Goal: Transaction & Acquisition: Purchase product/service

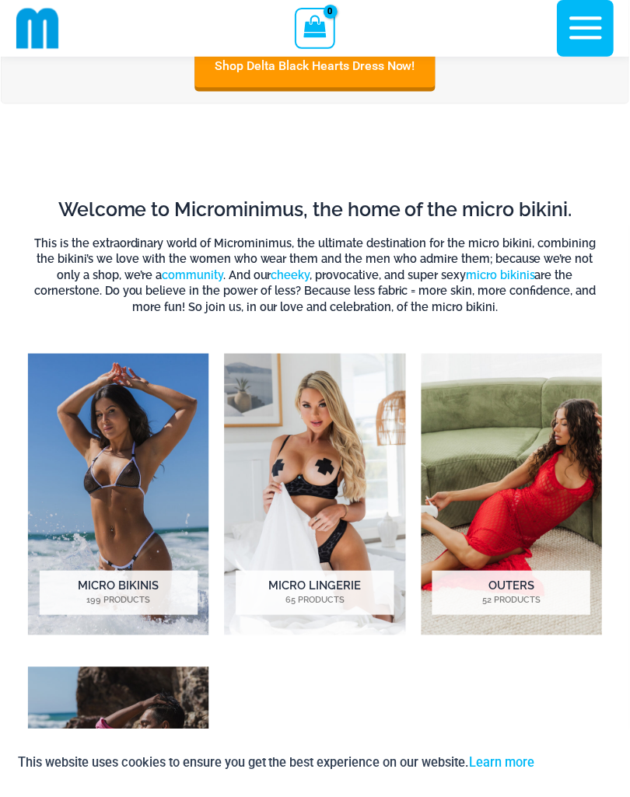
scroll to position [627, 0]
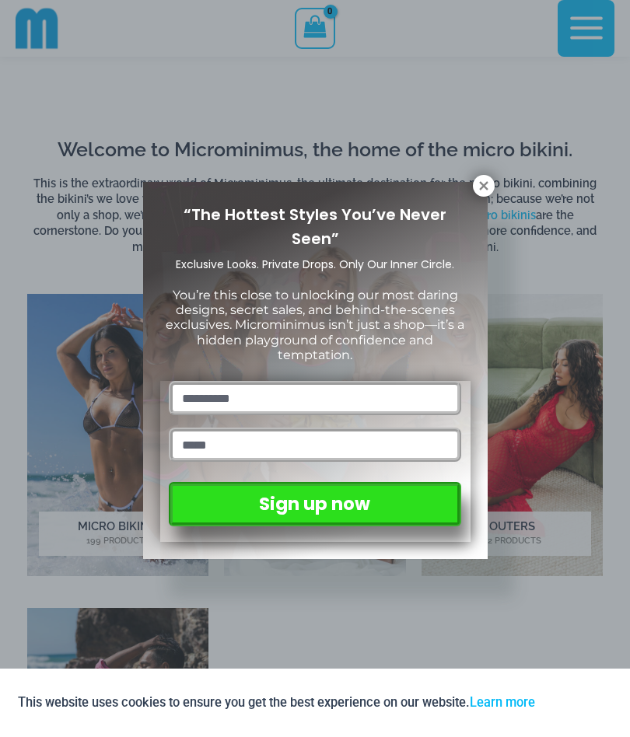
click at [480, 190] on icon at bounding box center [483, 185] width 9 height 9
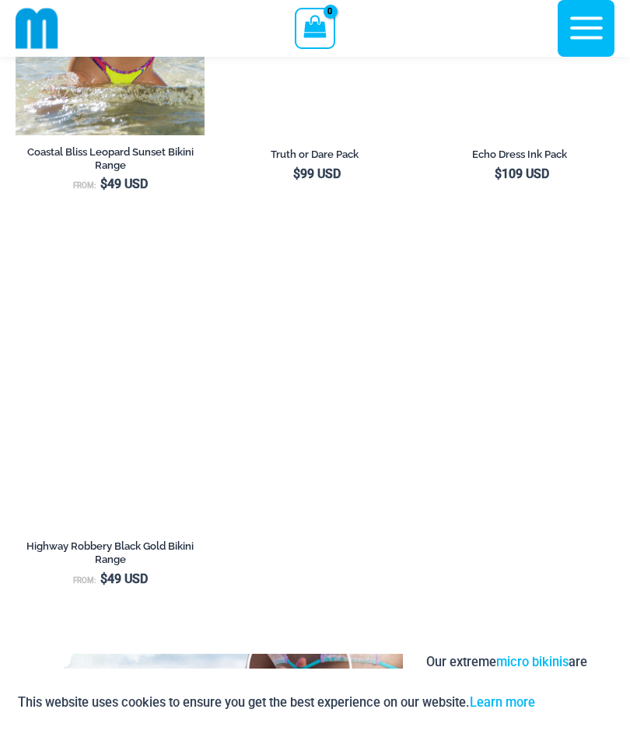
scroll to position [1861, 0]
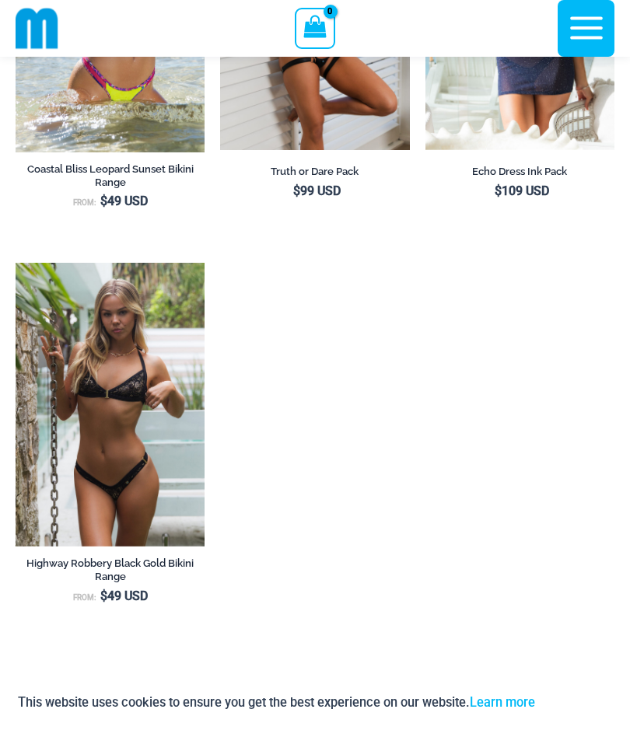
click at [16, 263] on img at bounding box center [16, 263] width 0 height 0
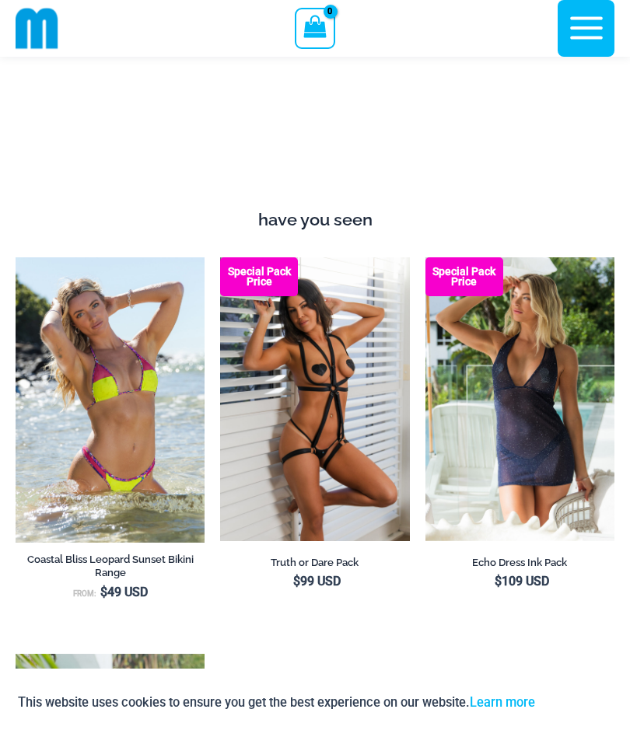
scroll to position [1502, 0]
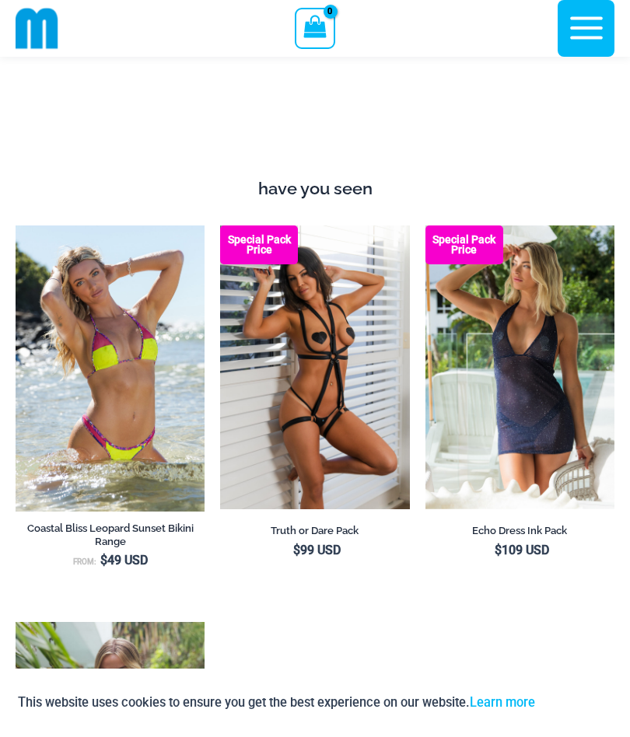
click at [220, 225] on img at bounding box center [220, 225] width 0 height 0
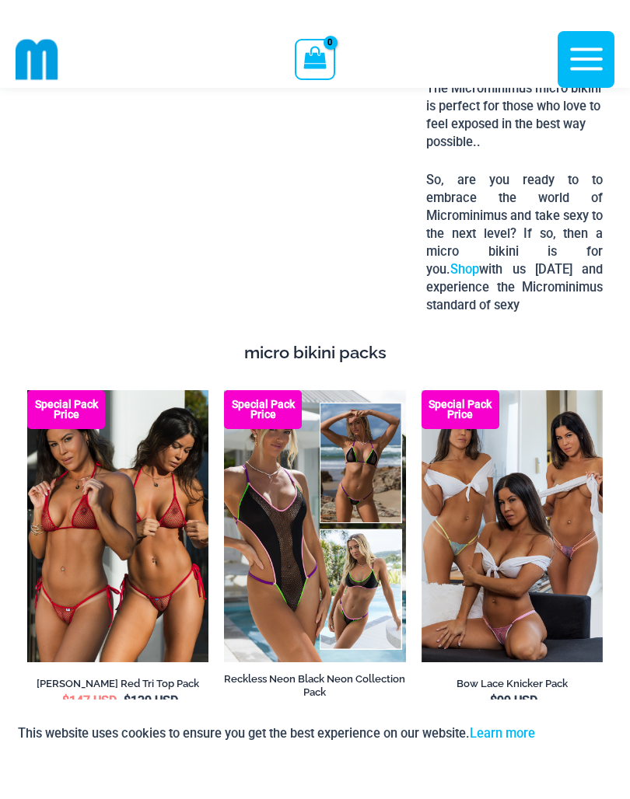
scroll to position [2657, 0]
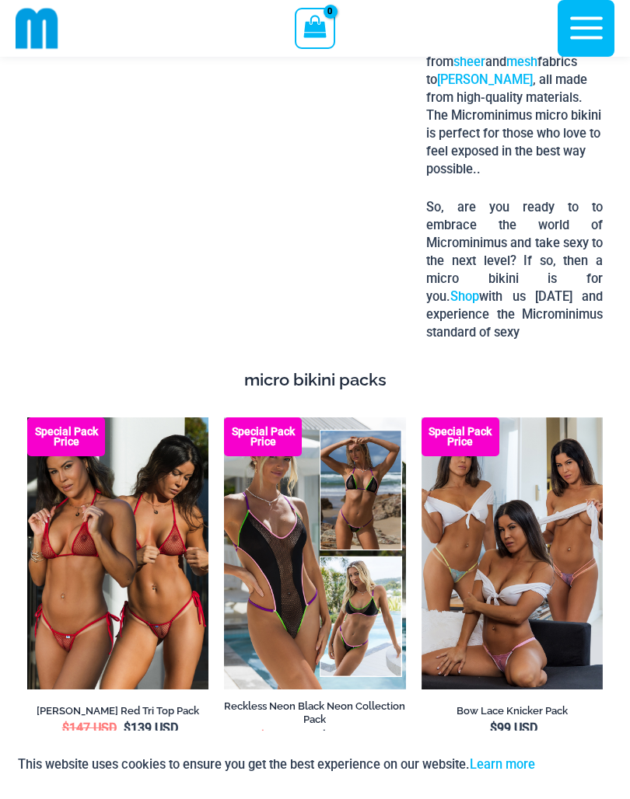
click at [27, 417] on img at bounding box center [27, 417] width 0 height 0
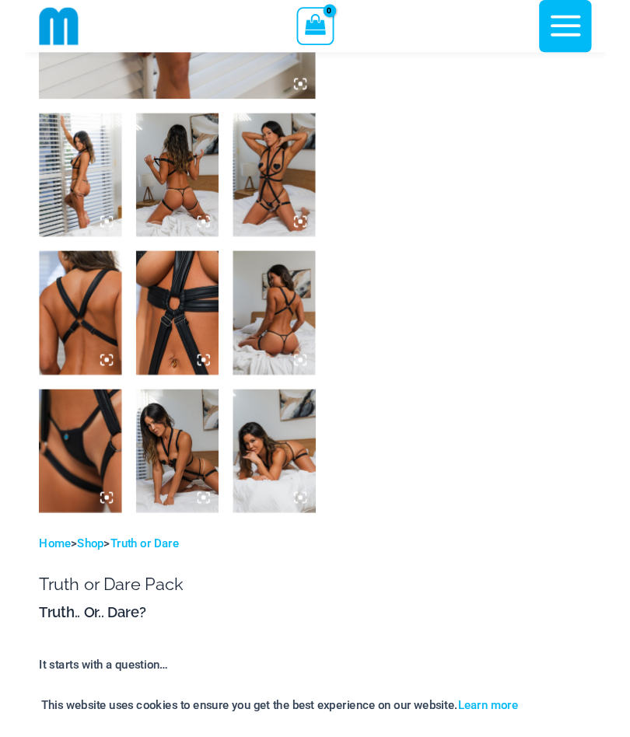
scroll to position [503, 0]
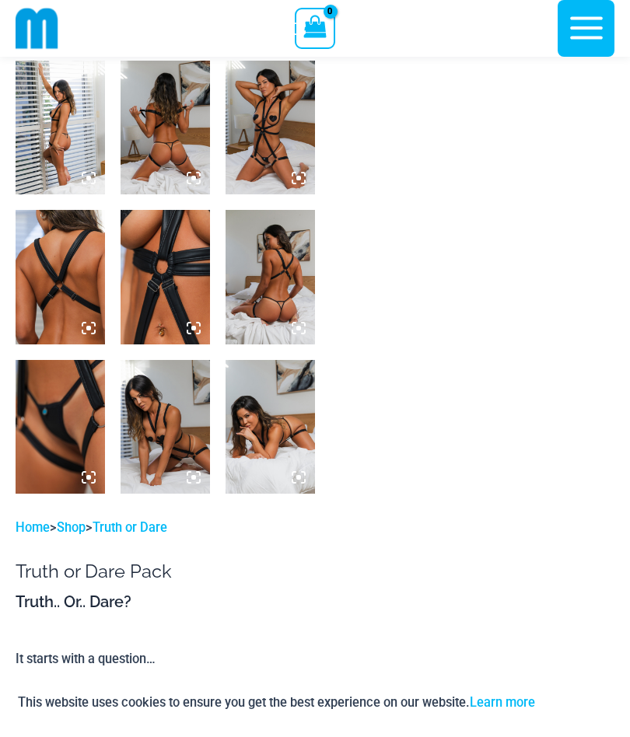
click at [77, 427] on img at bounding box center [60, 427] width 89 height 134
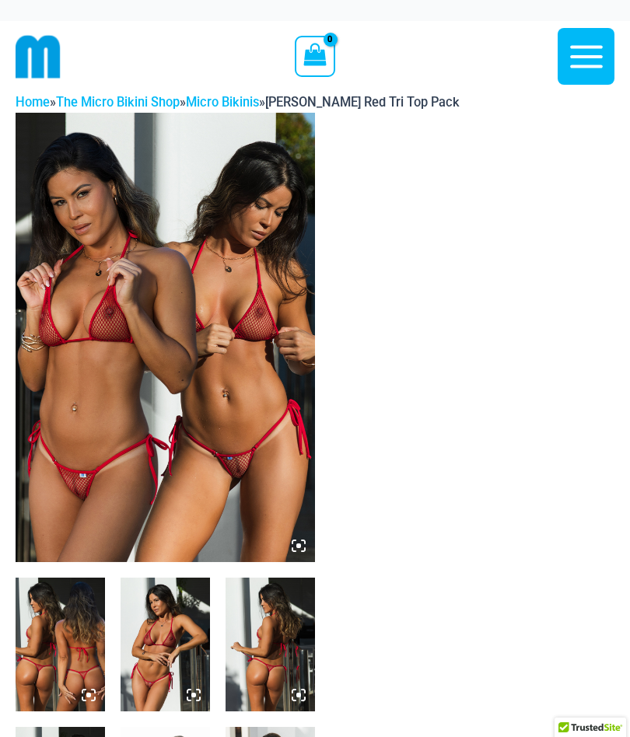
click at [58, 367] on img at bounding box center [165, 337] width 299 height 449
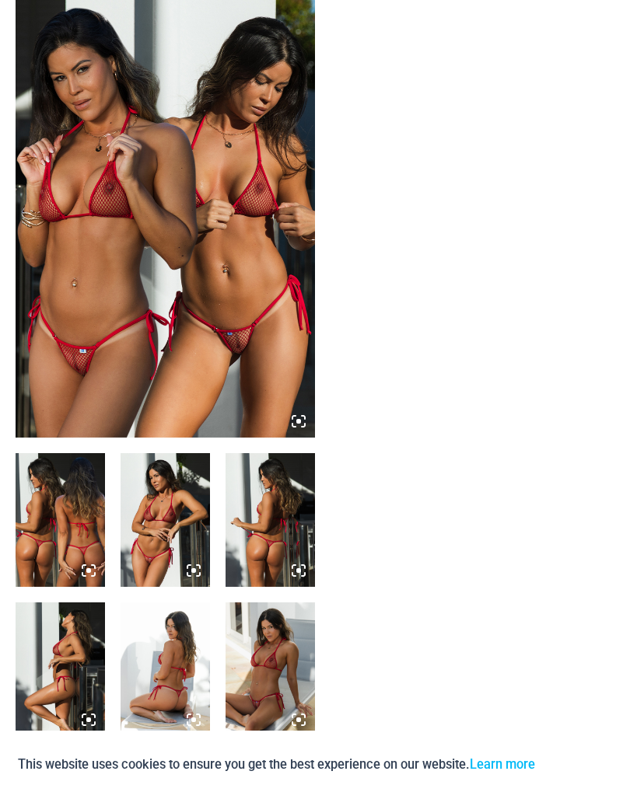
scroll to position [130, 0]
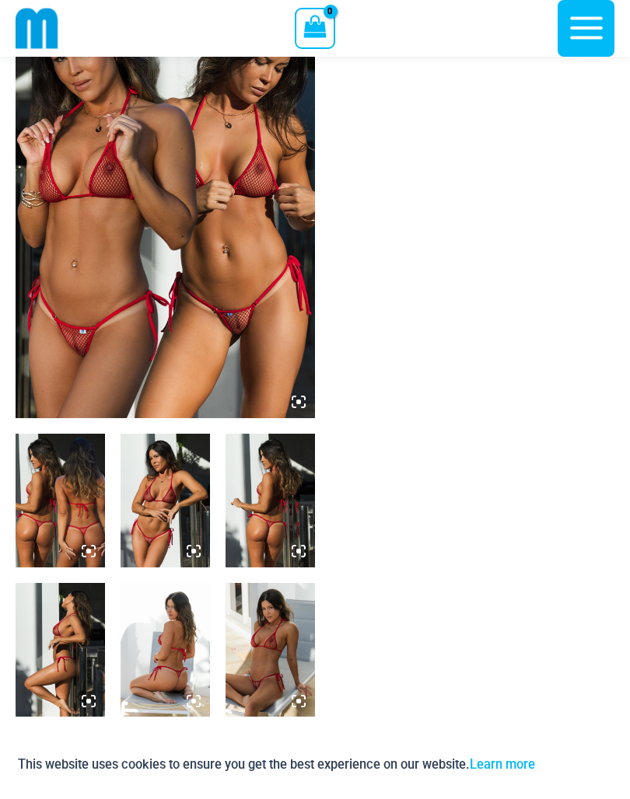
click at [47, 505] on img at bounding box center [60, 501] width 89 height 134
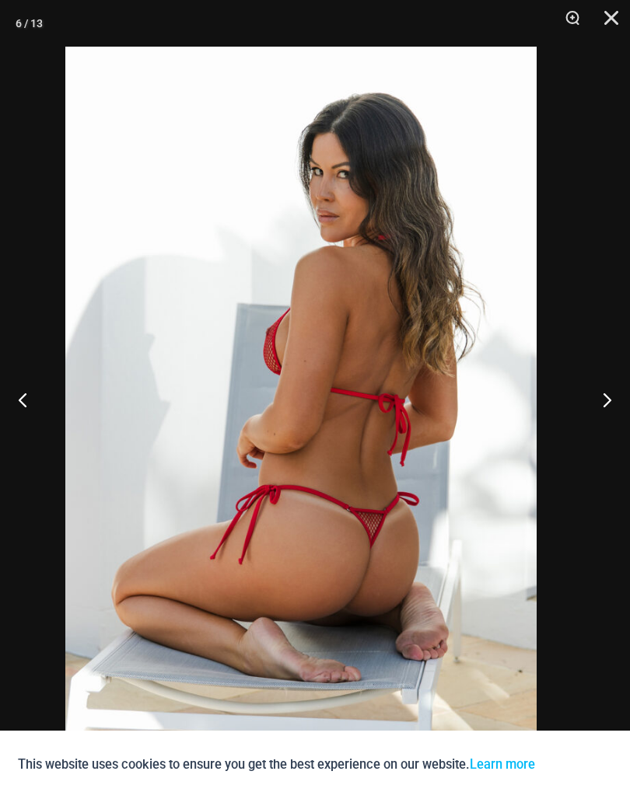
click at [257, 625] on img at bounding box center [300, 400] width 471 height 706
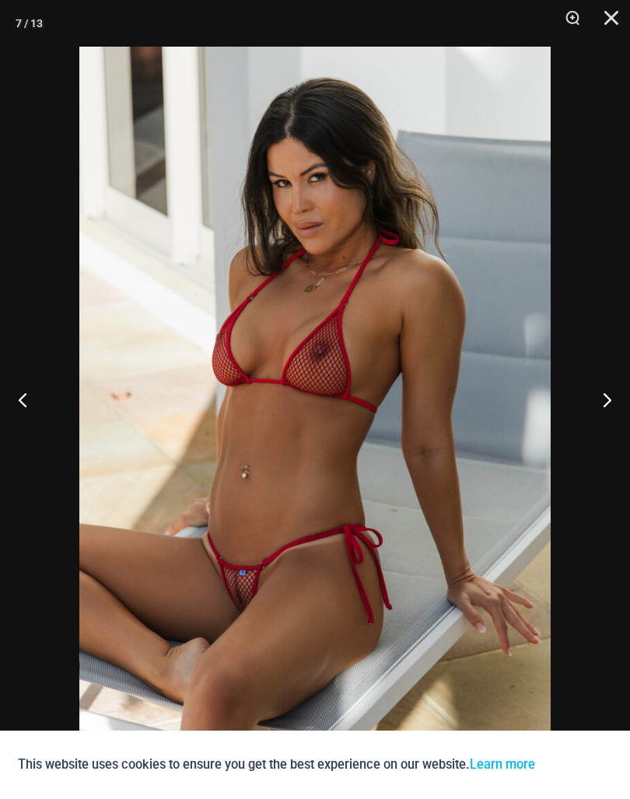
click at [596, 40] on button "Close" at bounding box center [605, 23] width 39 height 47
